Goal: Task Accomplishment & Management: Complete application form

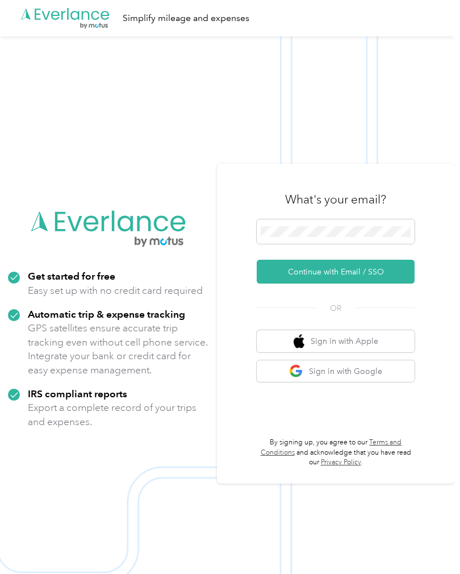
click at [379, 284] on button "Continue with Email / SSO" at bounding box center [336, 272] width 158 height 24
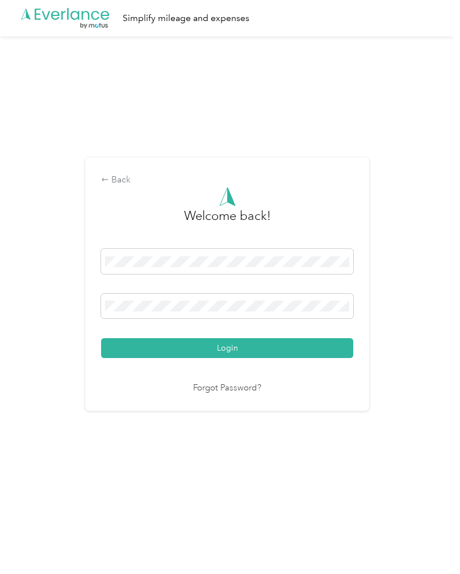
click at [295, 358] on button "Login" at bounding box center [227, 348] width 252 height 20
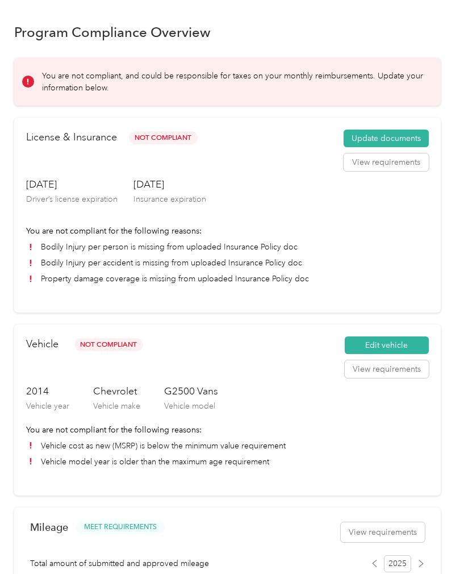
click at [417, 156] on button "View requirements" at bounding box center [386, 162] width 85 height 18
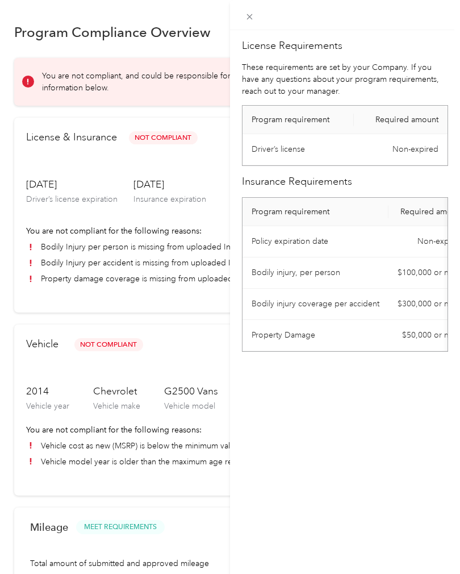
click at [126, 351] on div "License Requirements These requirements are set by your Company. If you have an…" at bounding box center [230, 287] width 460 height 574
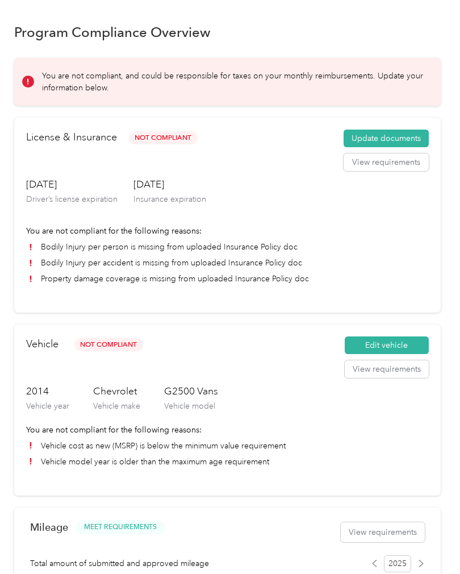
click at [400, 377] on button "View requirements" at bounding box center [387, 369] width 84 height 18
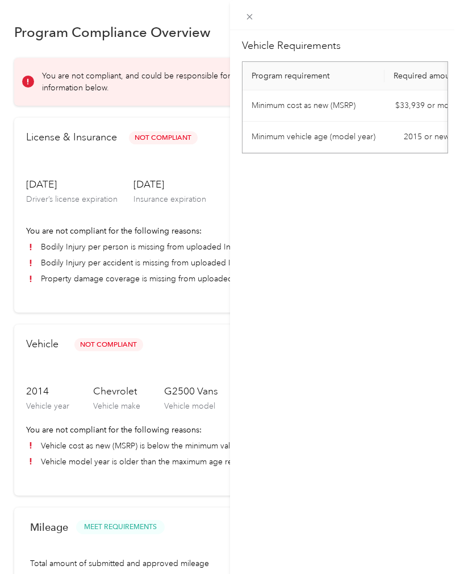
click at [176, 135] on div "Vehicle Requirements Program requirement Required amount Minimum cost as new (M…" at bounding box center [230, 287] width 460 height 574
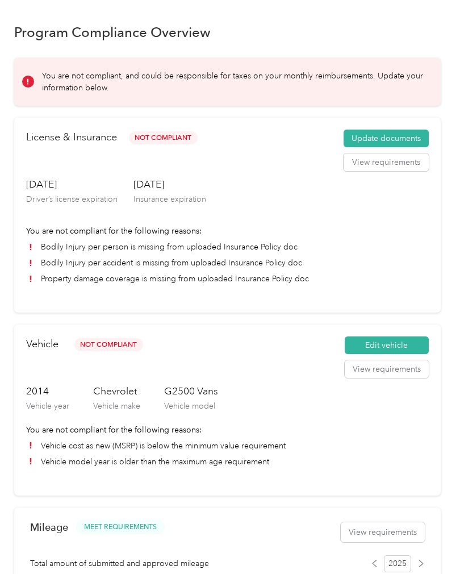
click at [408, 344] on button "Edit vehicle" at bounding box center [387, 345] width 84 height 18
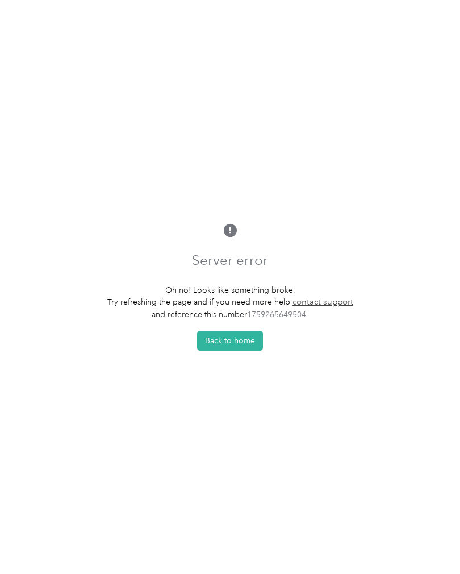
click at [252, 351] on button "Back to home" at bounding box center [230, 341] width 66 height 20
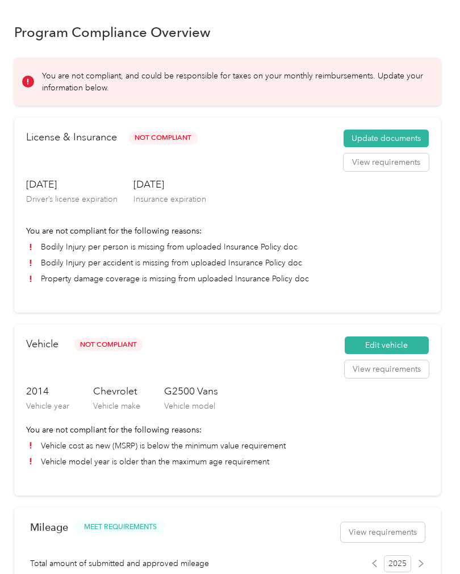
click at [401, 169] on button "View requirements" at bounding box center [386, 162] width 85 height 18
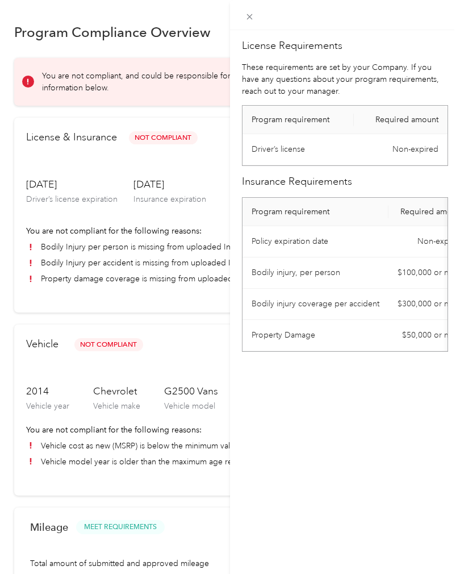
click at [314, 128] on th "Program requirement" at bounding box center [298, 120] width 111 height 28
click at [304, 153] on td "Driver’s license" at bounding box center [298, 149] width 111 height 31
click at [255, 18] on span at bounding box center [250, 17] width 16 height 16
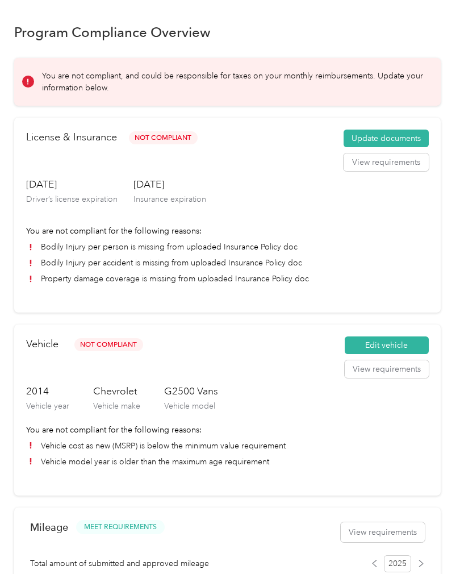
click at [419, 139] on button "Update documents" at bounding box center [386, 139] width 85 height 18
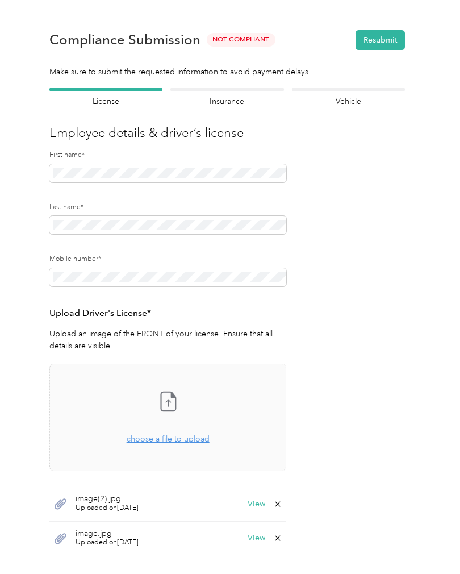
click at [257, 500] on button "View" at bounding box center [257, 504] width 18 height 8
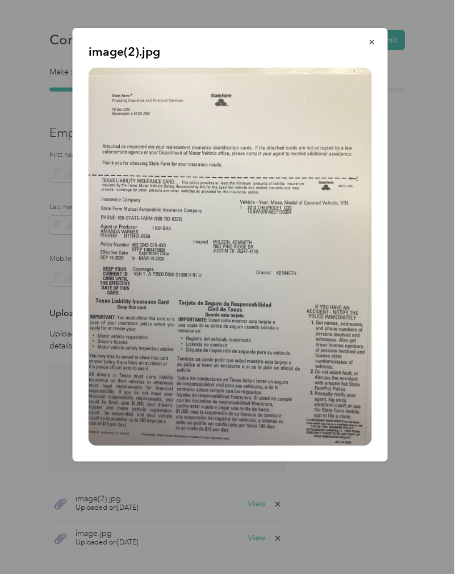
click at [376, 42] on icon "button" at bounding box center [372, 42] width 8 height 8
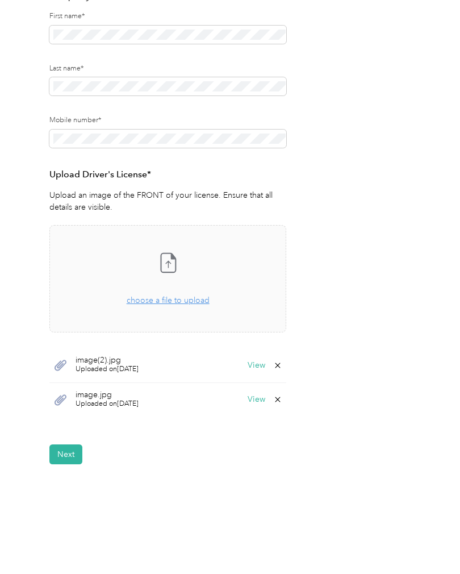
scroll to position [136, 0]
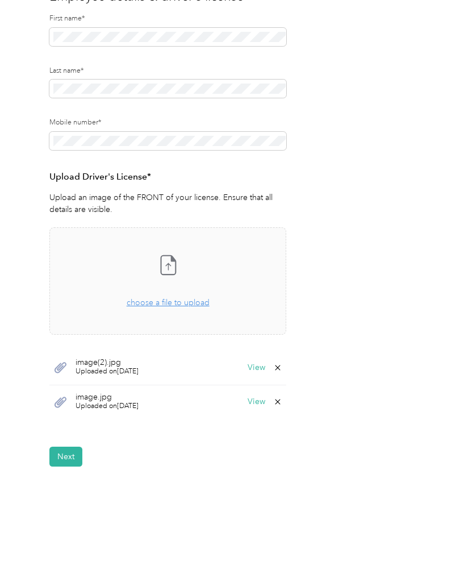
click at [265, 398] on button "View" at bounding box center [257, 402] width 18 height 8
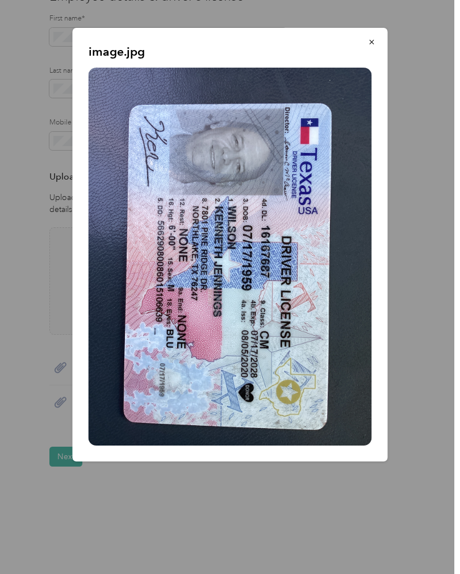
click at [377, 44] on button "button" at bounding box center [372, 42] width 24 height 20
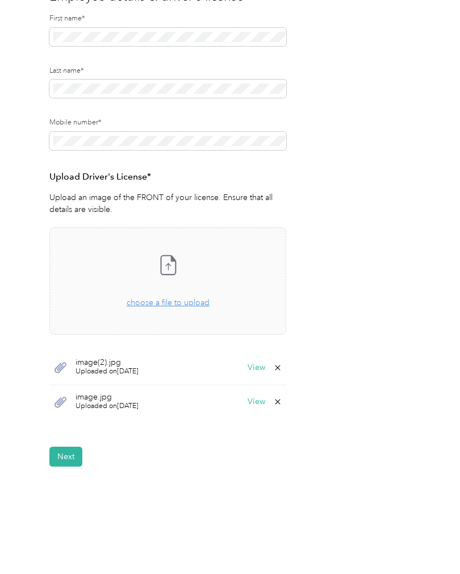
click at [264, 366] on button "View" at bounding box center [257, 368] width 18 height 8
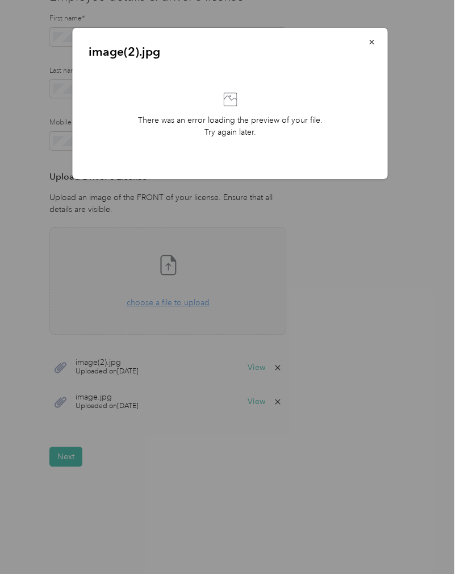
click at [361, 45] on button "button" at bounding box center [372, 42] width 24 height 20
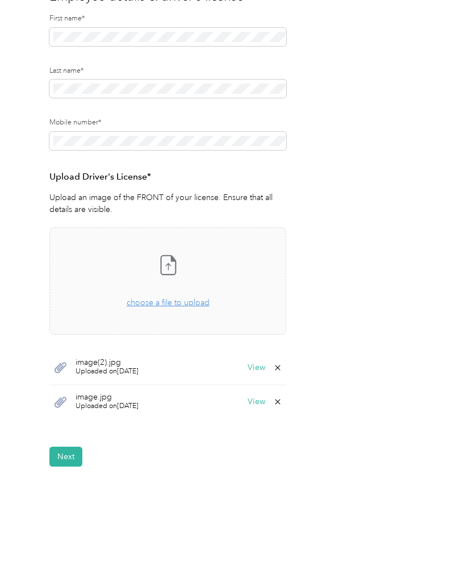
click at [253, 405] on button "View" at bounding box center [257, 402] width 18 height 8
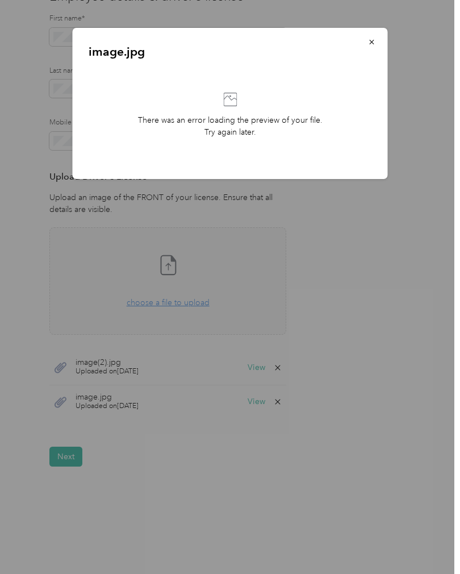
click at [362, 45] on button "button" at bounding box center [372, 42] width 24 height 20
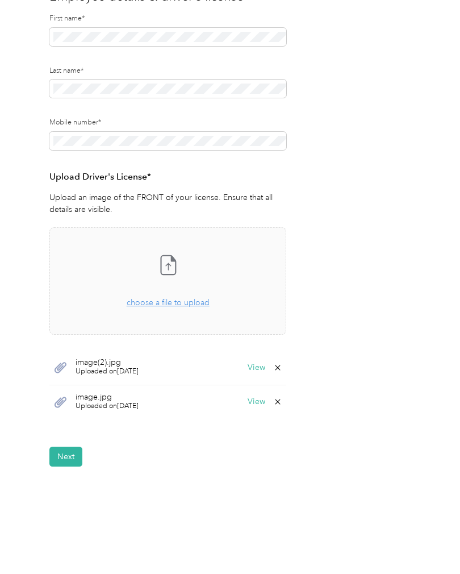
click at [71, 452] on button "Next" at bounding box center [65, 457] width 33 height 20
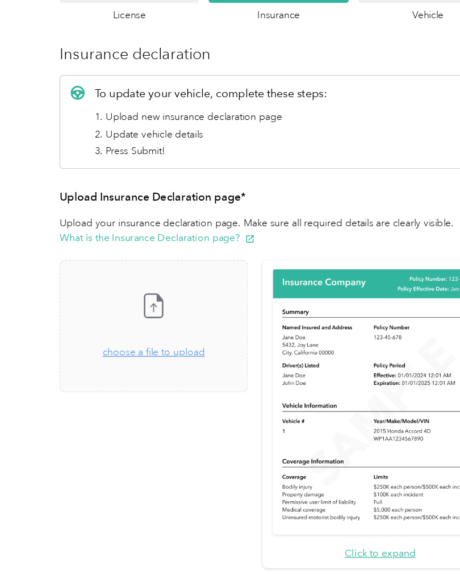
scroll to position [51, 0]
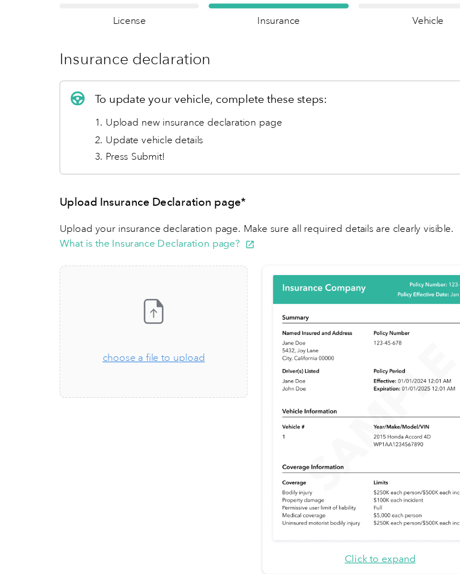
click at [117, 319] on span "choose a file to upload" at bounding box center [125, 324] width 83 height 10
click at [167, 319] on span "choose a file to upload" at bounding box center [125, 324] width 83 height 10
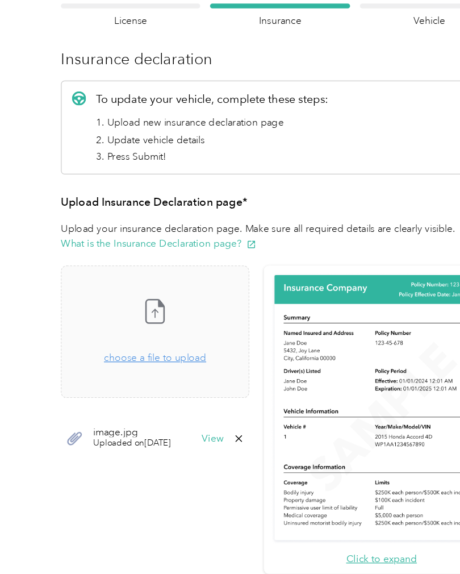
click at [161, 319] on span "choose a file to upload" at bounding box center [125, 324] width 83 height 10
click at [167, 306] on div "Drag and drop your file here, or choose a file to upload" at bounding box center [125, 318] width 83 height 25
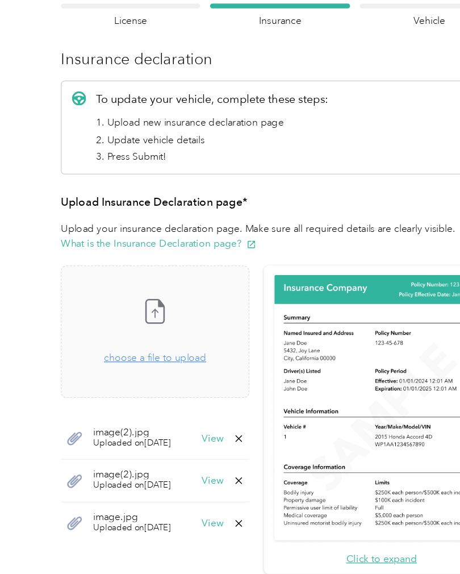
click at [161, 297] on div "Take a photo or choose a photo from your library Drag and drop your file here, …" at bounding box center [126, 303] width 134 height 88
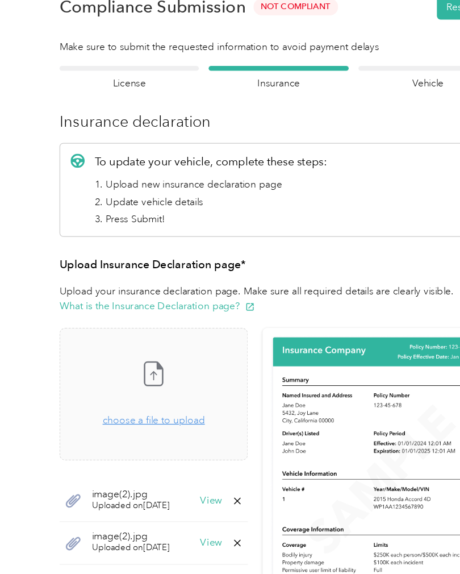
scroll to position [0, 0]
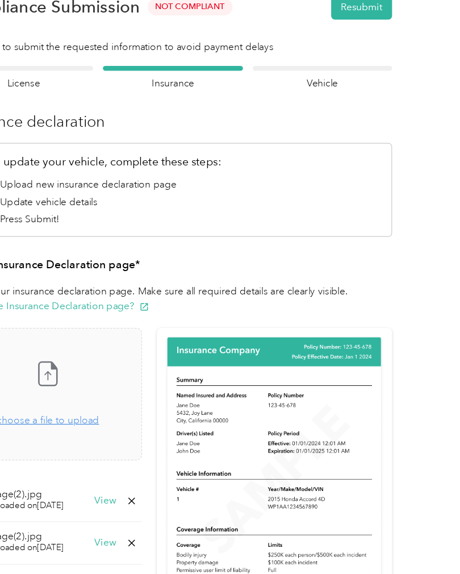
click at [292, 95] on h4 "Vehicle" at bounding box center [348, 101] width 113 height 12
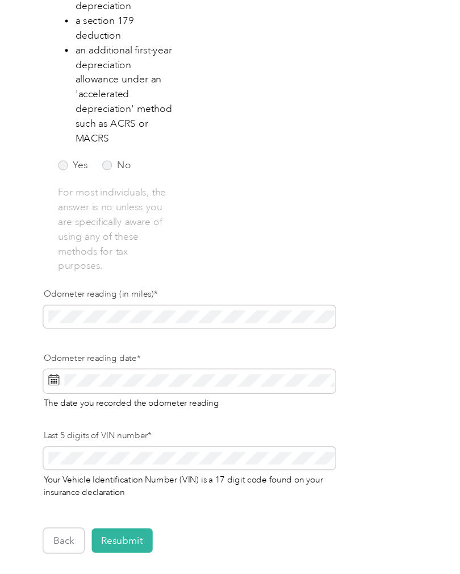
scroll to position [265, 0]
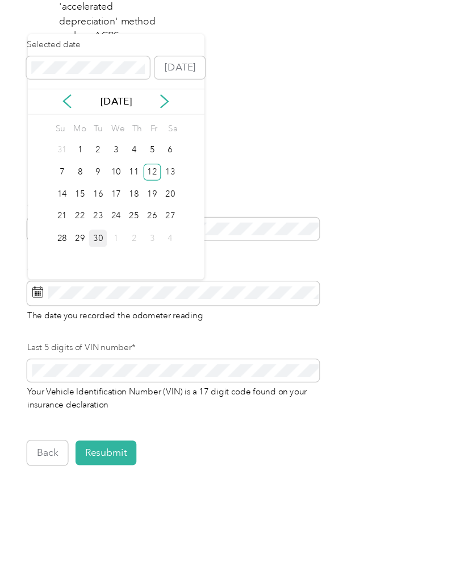
click at [99, 259] on div "30" at bounding box center [106, 266] width 15 height 14
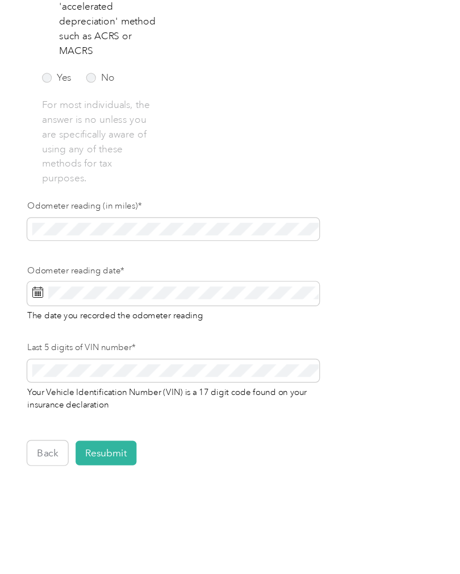
click at [93, 430] on button "Resubmit" at bounding box center [113, 440] width 49 height 20
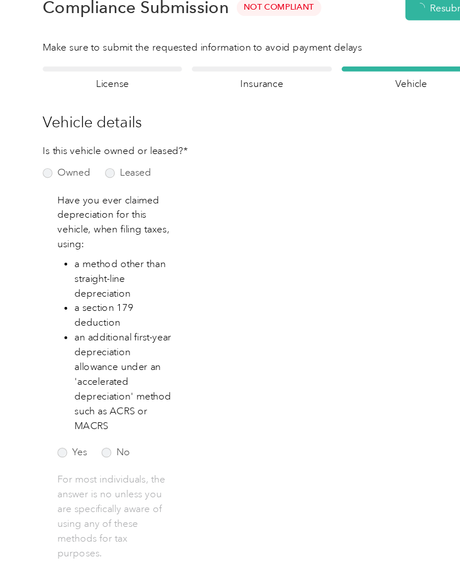
scroll to position [14, 0]
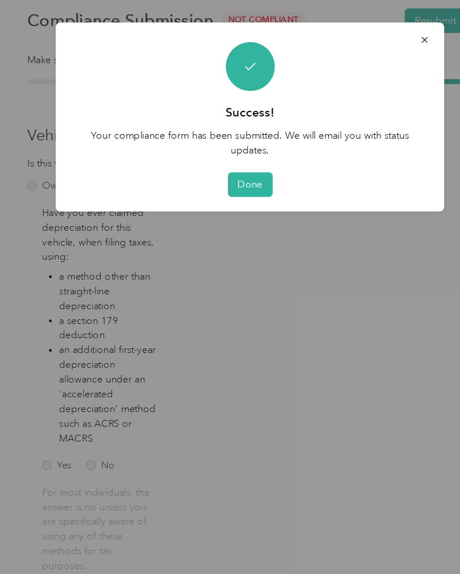
click at [212, 151] on button "Done" at bounding box center [230, 159] width 36 height 20
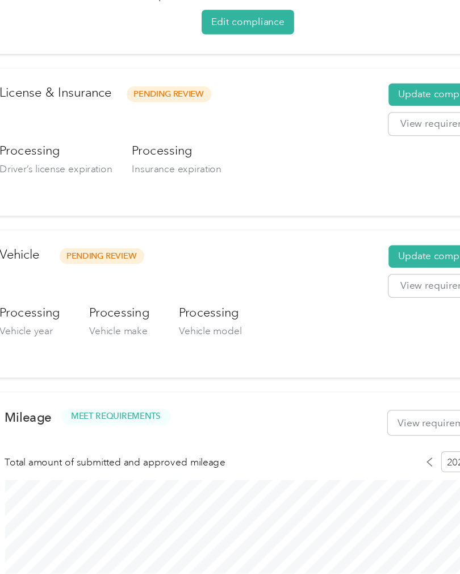
scroll to position [55, 0]
